Goal: Check status: Check status

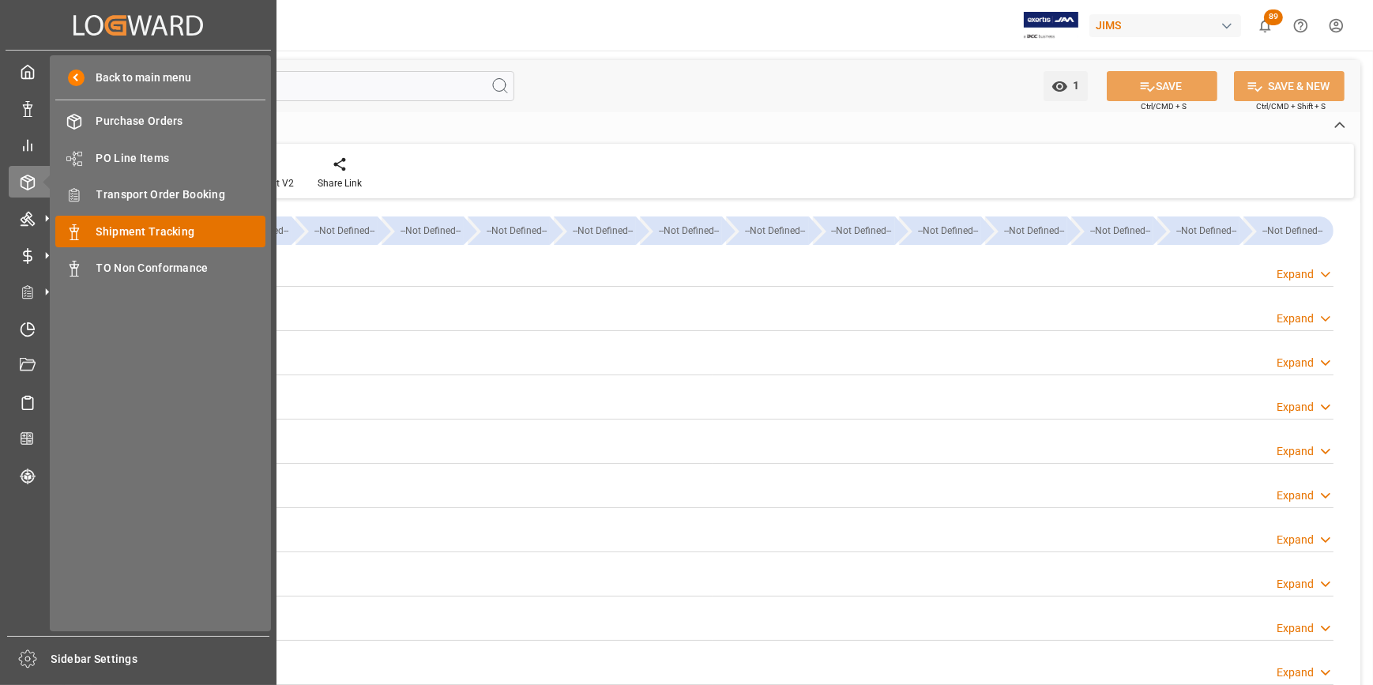
click at [178, 233] on span "Shipment Tracking" at bounding box center [181, 232] width 170 height 17
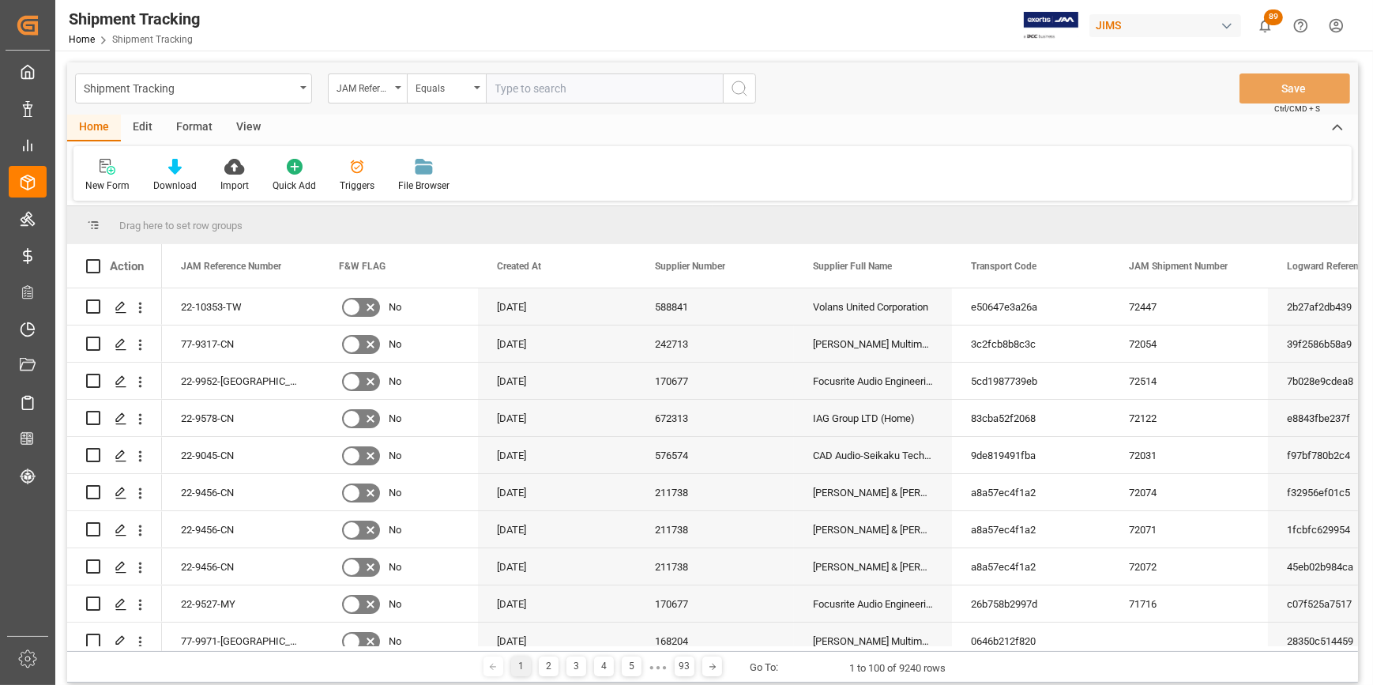
click at [565, 85] on input "text" at bounding box center [604, 88] width 237 height 30
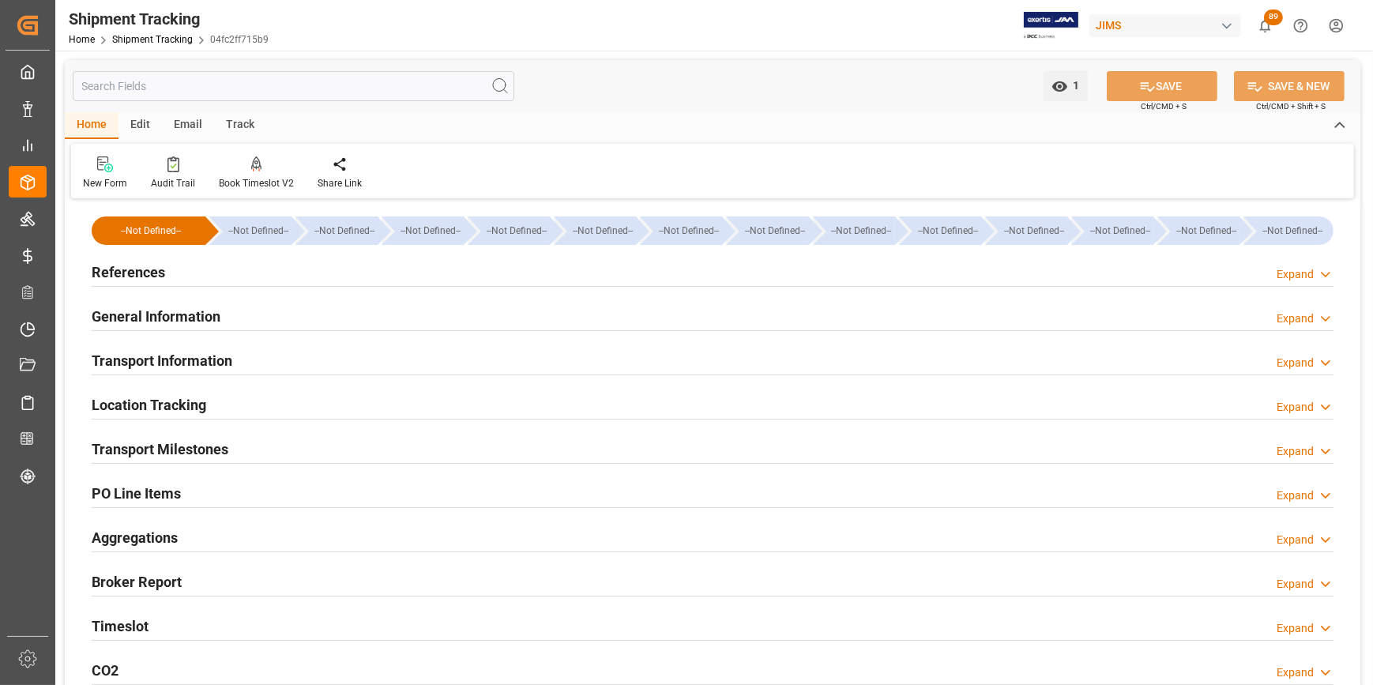
type input "27-05-2025"
click at [135, 275] on h2 "References" at bounding box center [128, 272] width 73 height 21
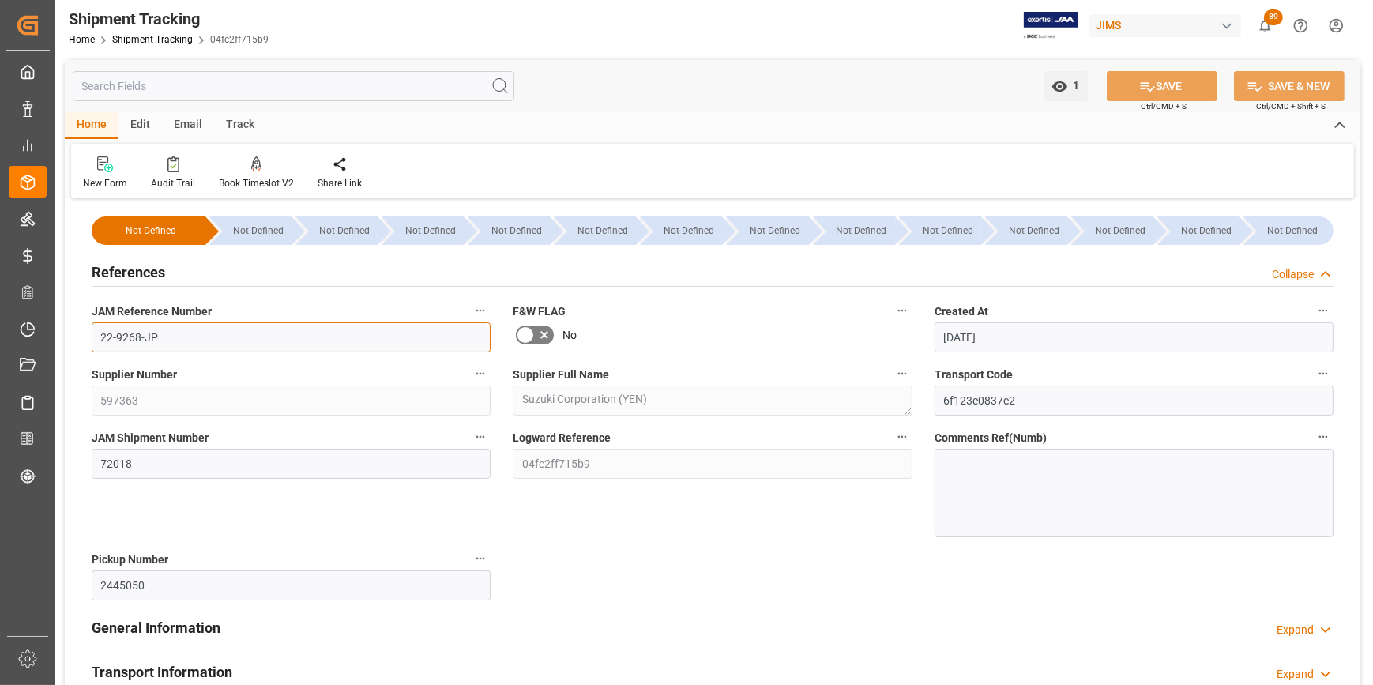
drag, startPoint x: 168, startPoint y: 346, endPoint x: 86, endPoint y: 337, distance: 82.7
click at [86, 337] on div "JAM Reference Number 22-9268-JP" at bounding box center [291, 326] width 421 height 63
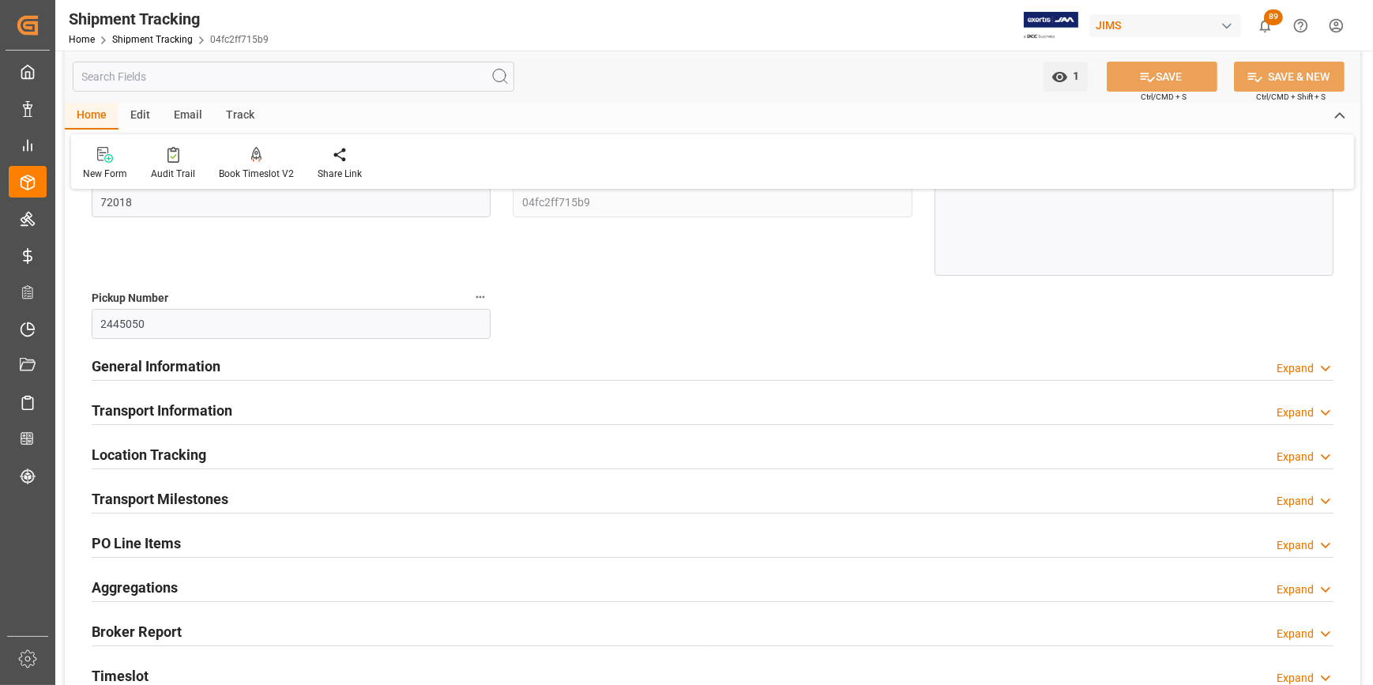
scroll to position [287, 0]
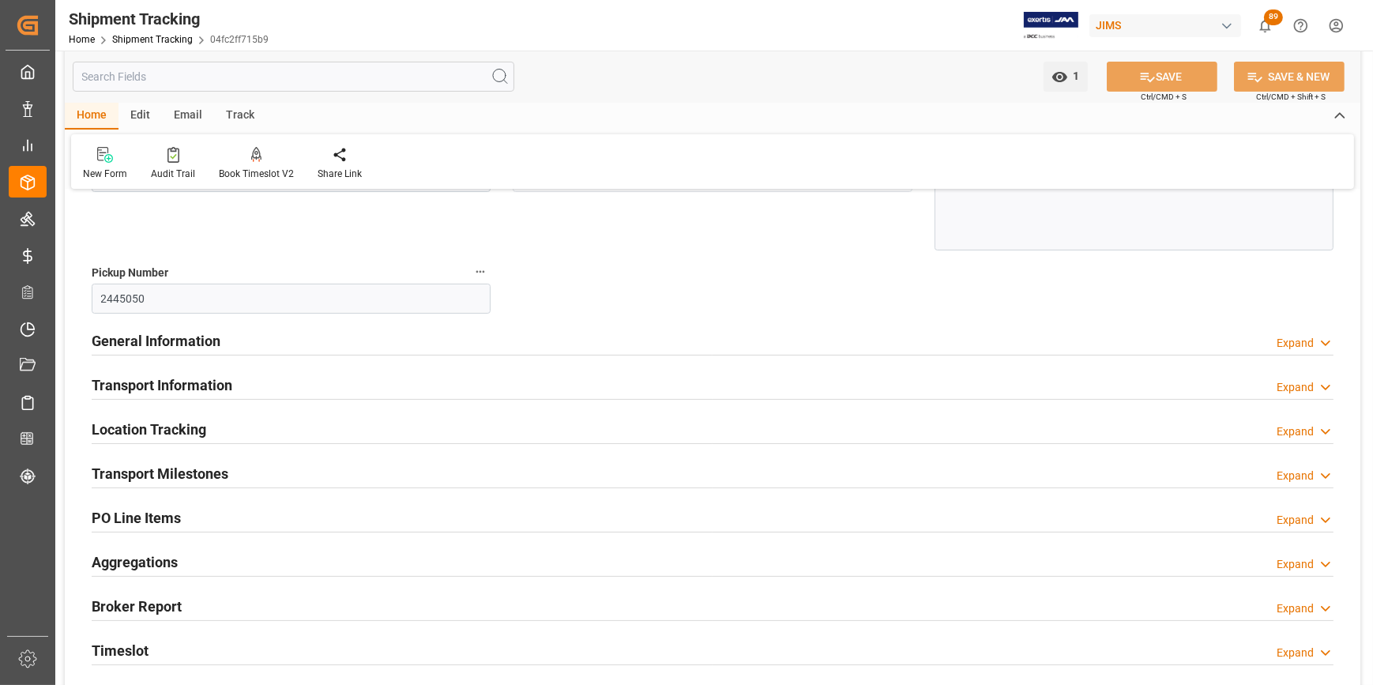
click at [194, 466] on h2 "Transport Milestones" at bounding box center [160, 473] width 137 height 21
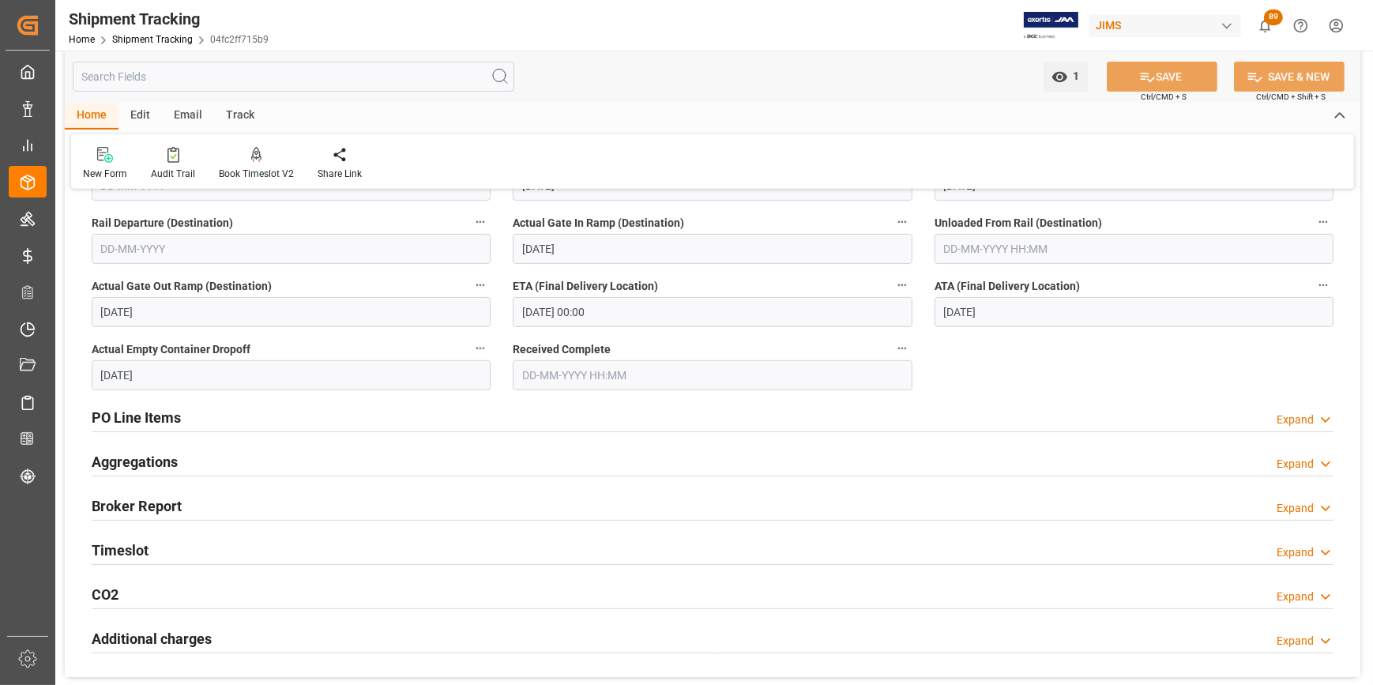
scroll to position [861, 0]
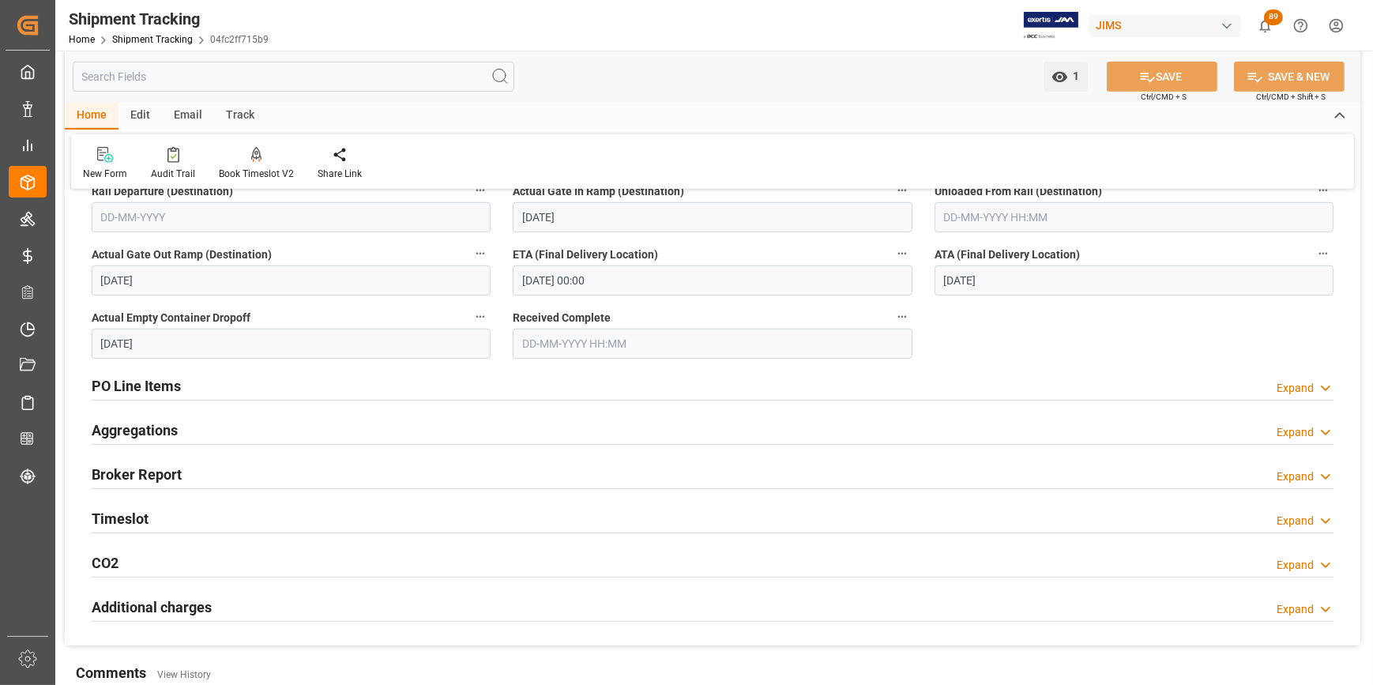
click at [945, 286] on input "08-08-2025" at bounding box center [1134, 280] width 399 height 30
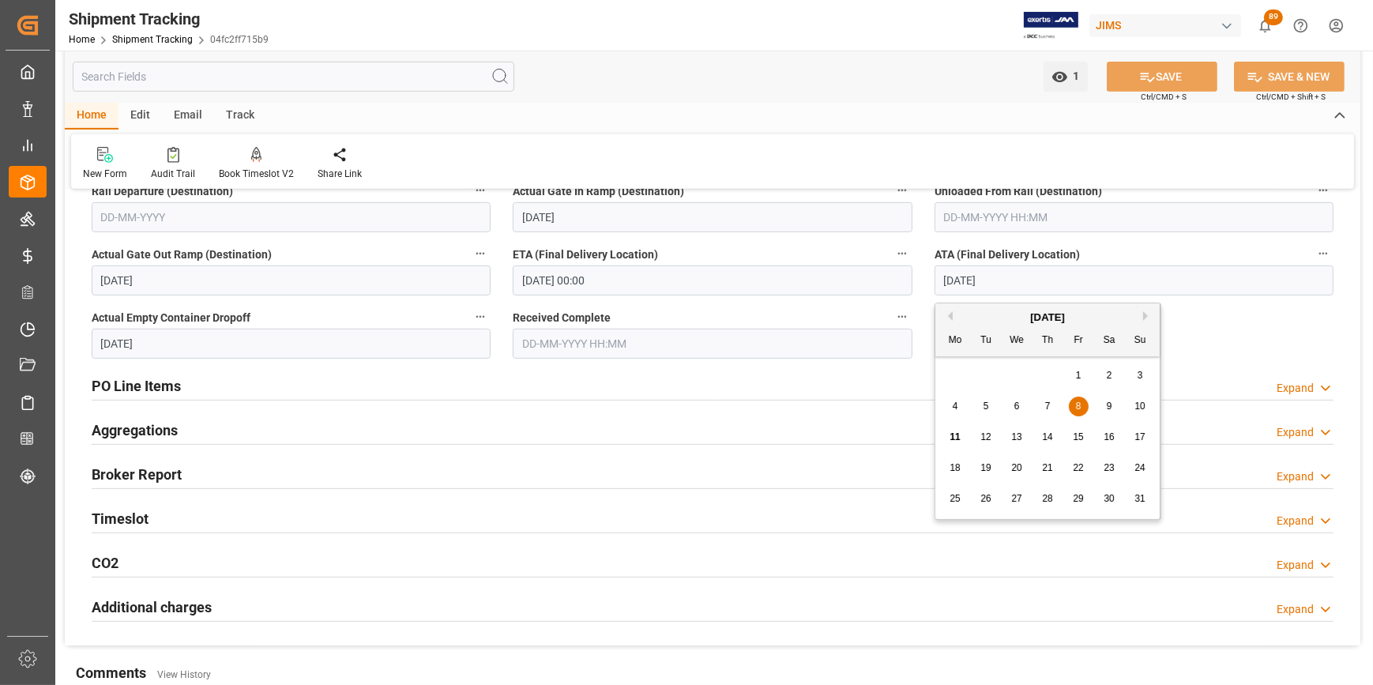
click at [945, 286] on input "08-08-2025" at bounding box center [1134, 280] width 399 height 30
click at [1050, 401] on span "7" at bounding box center [1048, 406] width 6 height 11
type input "07-08-2025"
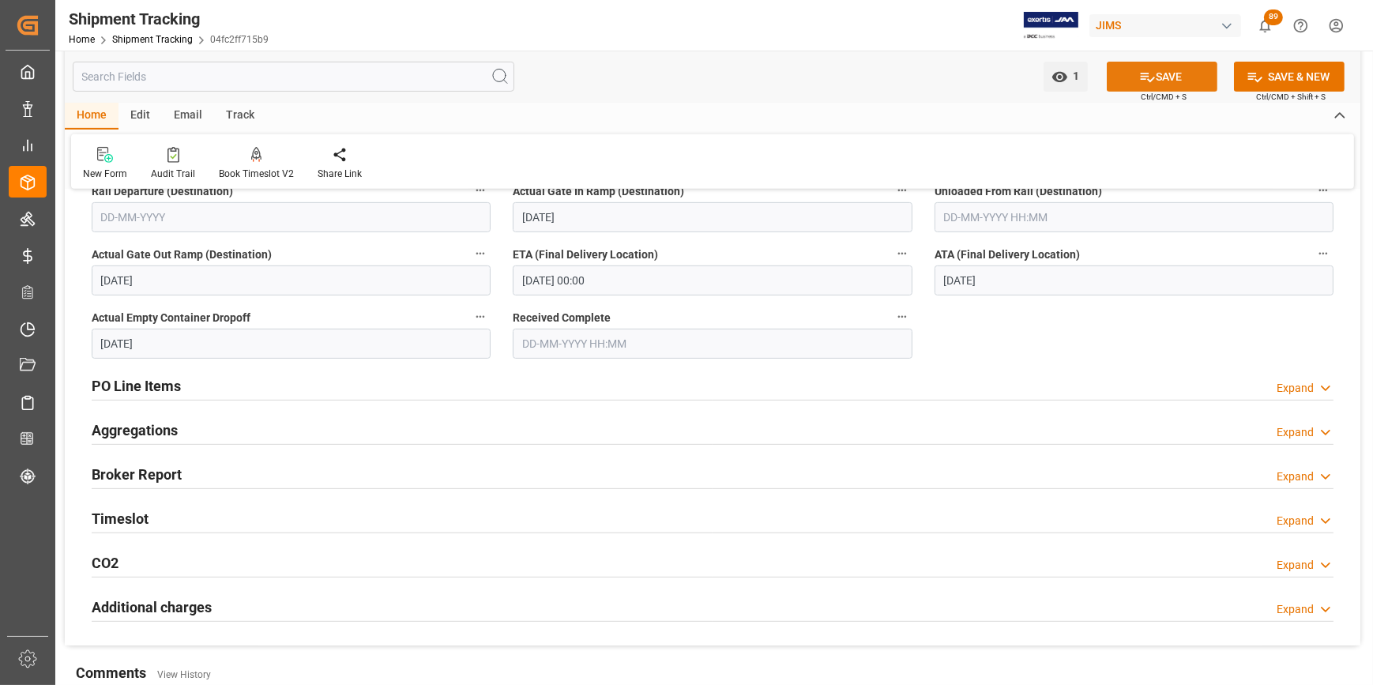
click at [1156, 71] on button "SAVE" at bounding box center [1162, 77] width 111 height 30
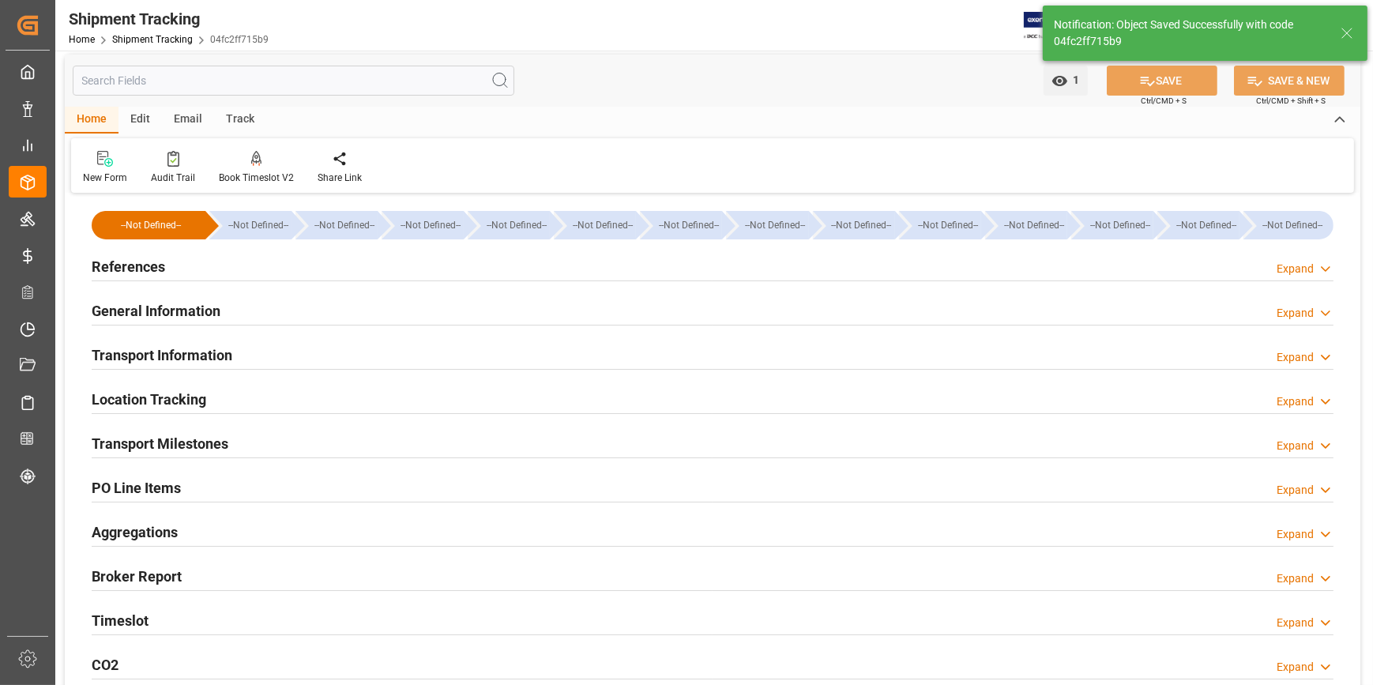
scroll to position [0, 0]
